Goal: Task Accomplishment & Management: Use online tool/utility

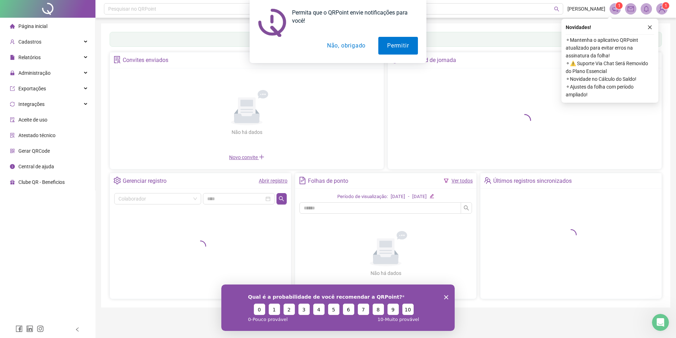
click at [331, 54] on button "Não, obrigado" at bounding box center [346, 46] width 56 height 18
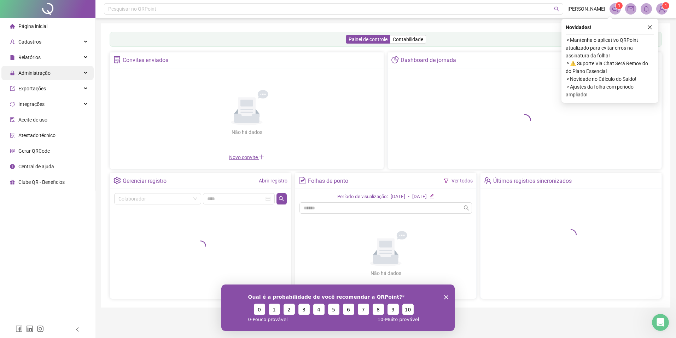
click at [50, 72] on div "Administração" at bounding box center [47, 73] width 92 height 14
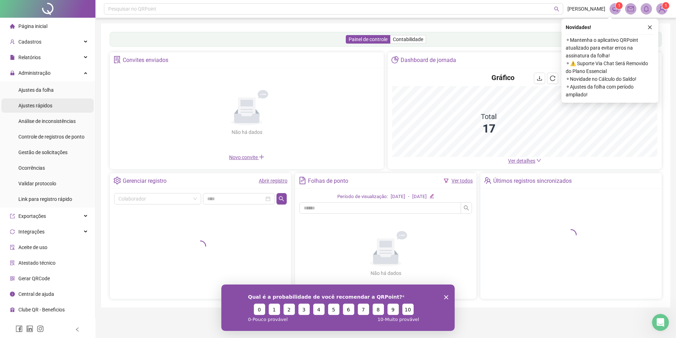
click at [59, 104] on li "Ajustes rápidos" at bounding box center [47, 105] width 92 height 14
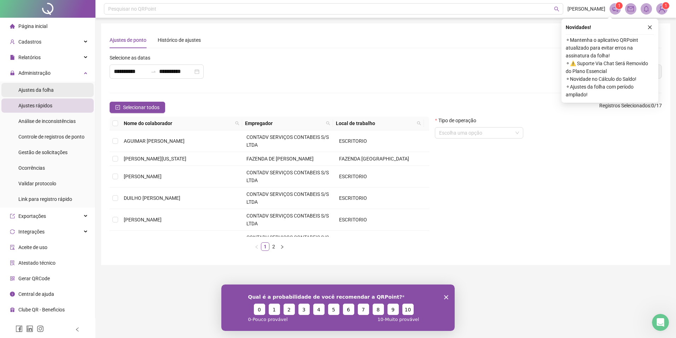
click at [55, 92] on li "Ajustes da folha" at bounding box center [47, 90] width 92 height 14
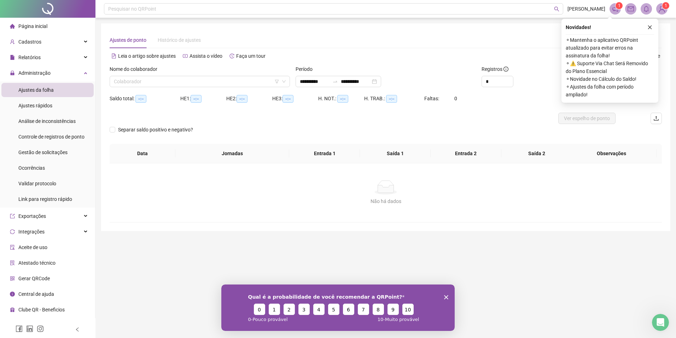
type input "**********"
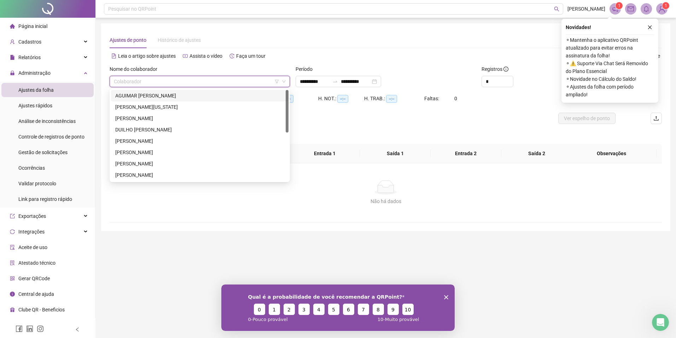
click at [171, 80] on input "search" at bounding box center [197, 81] width 166 height 11
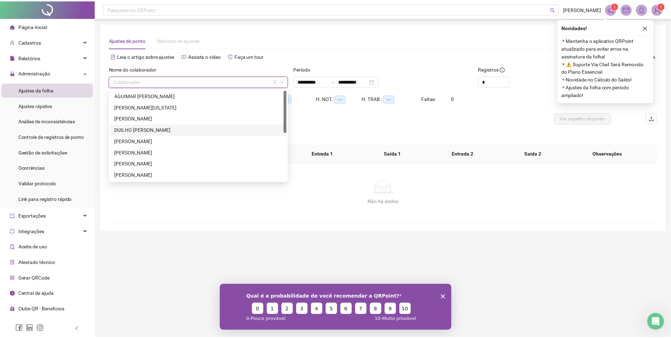
scroll to position [102, 0]
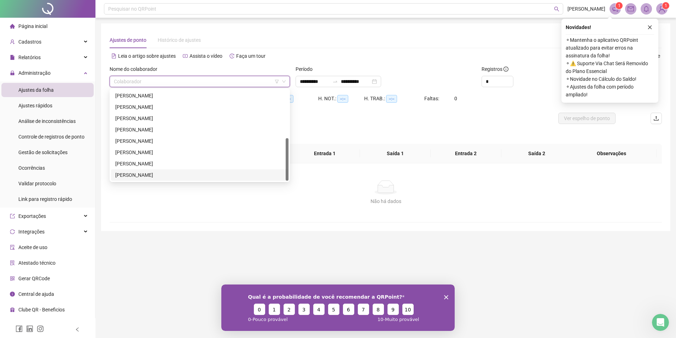
click at [150, 173] on div "[PERSON_NAME]" at bounding box center [199, 175] width 169 height 8
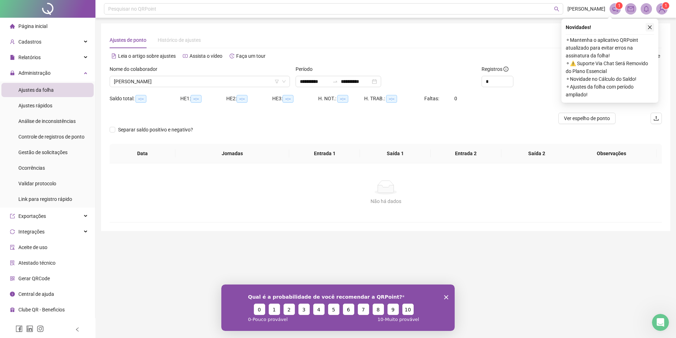
click at [649, 28] on icon "close" at bounding box center [650, 27] width 5 height 5
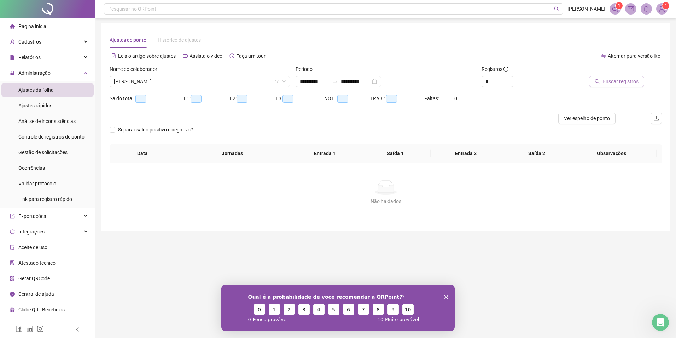
click at [603, 82] on button "Buscar registros" at bounding box center [616, 81] width 55 height 11
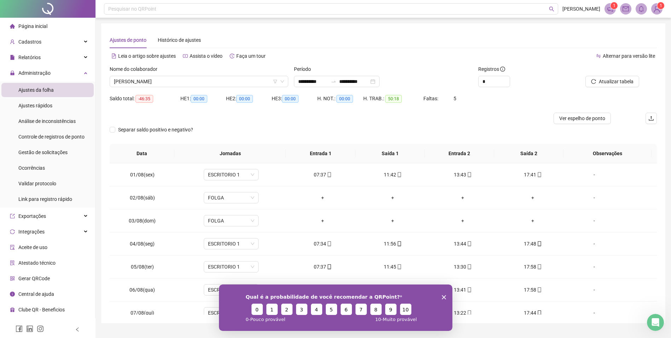
click at [442, 294] on icon "Encerrar pesquisa" at bounding box center [444, 296] width 4 height 4
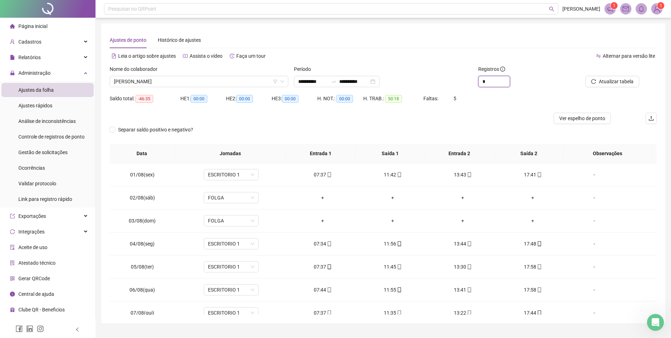
drag, startPoint x: 490, startPoint y: 82, endPoint x: 468, endPoint y: 79, distance: 22.4
click at [468, 79] on div "**********" at bounding box center [383, 79] width 553 height 28
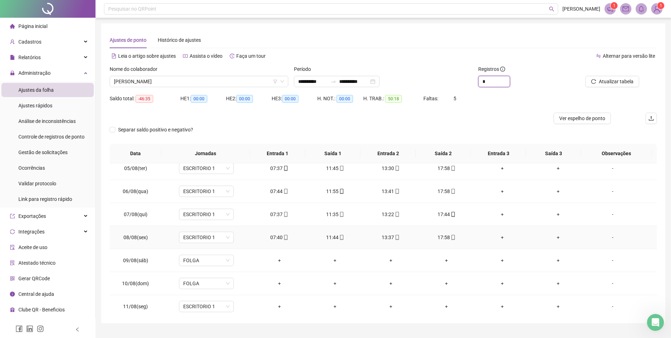
scroll to position [240, 0]
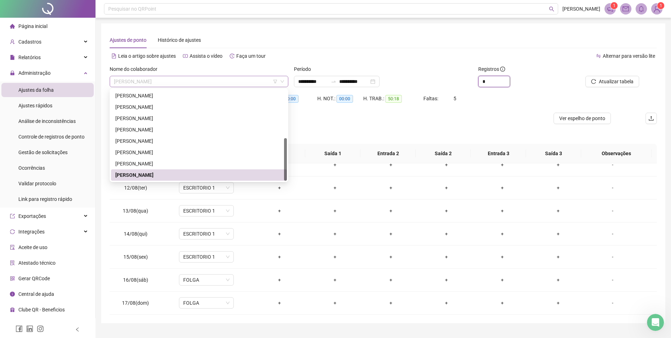
click at [177, 83] on span "[PERSON_NAME]" at bounding box center [199, 81] width 170 height 11
type input "*"
click at [192, 98] on div "[PERSON_NAME]" at bounding box center [198, 96] width 167 height 8
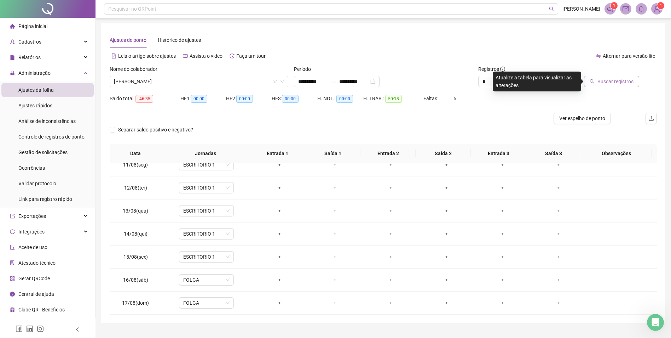
click at [601, 81] on span "Buscar registros" at bounding box center [616, 81] width 36 height 8
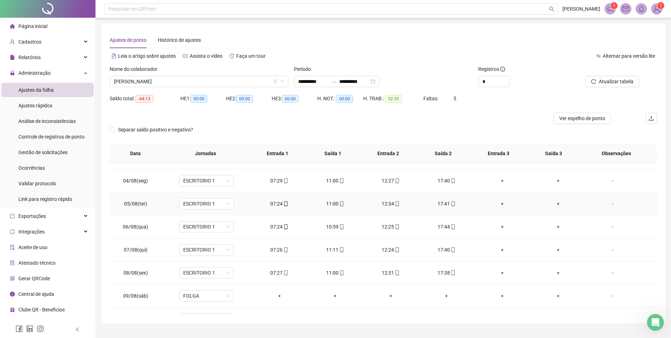
scroll to position [169, 0]
